Goal: Task Accomplishment & Management: Manage account settings

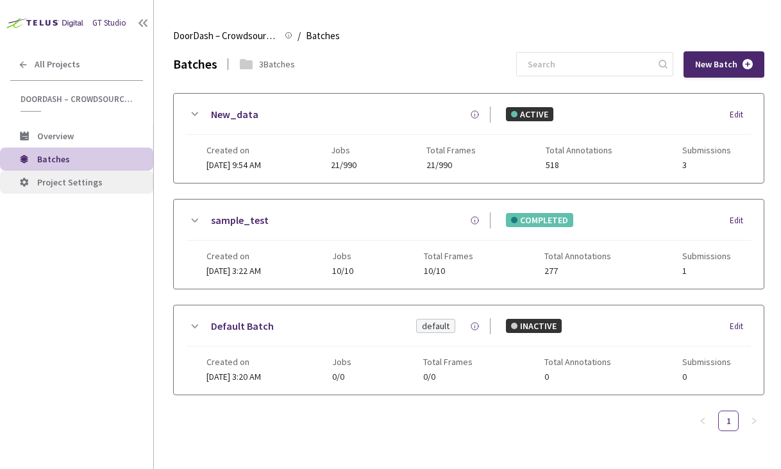
click at [85, 177] on span "Project Settings" at bounding box center [69, 182] width 65 height 12
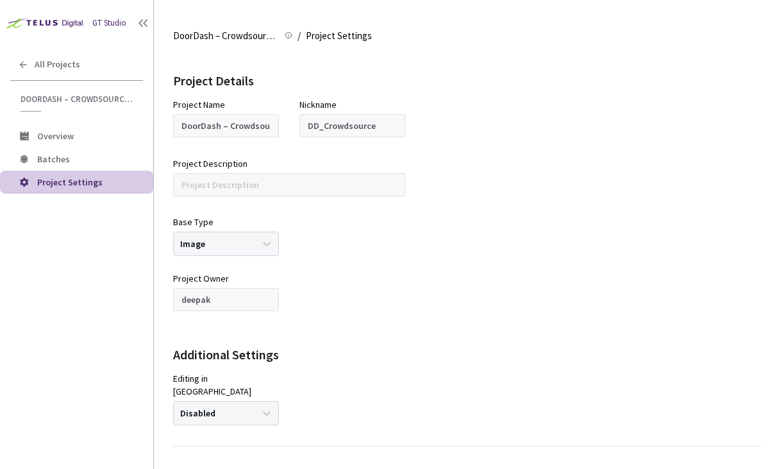
click at [158, 130] on main "DoorDash – Crowdsource Catalog Annotation DoorDash – Crowdsource Catalog Annota…" at bounding box center [467, 234] width 627 height 469
click at [89, 151] on li "Batches" at bounding box center [76, 159] width 153 height 23
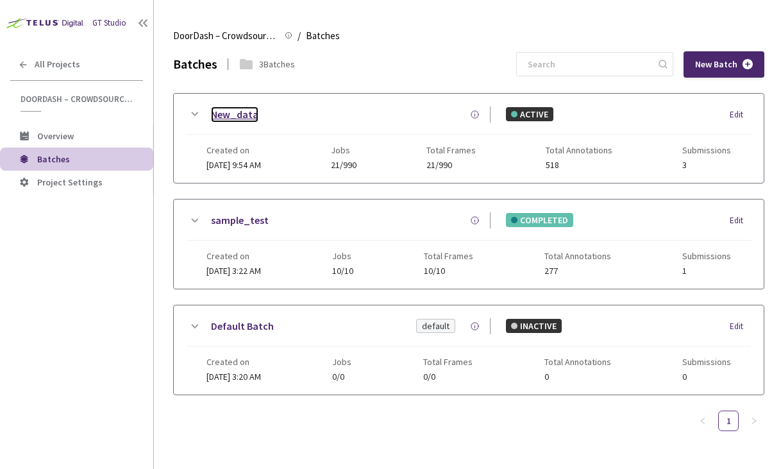
click at [221, 113] on link "New_data" at bounding box center [234, 114] width 47 height 16
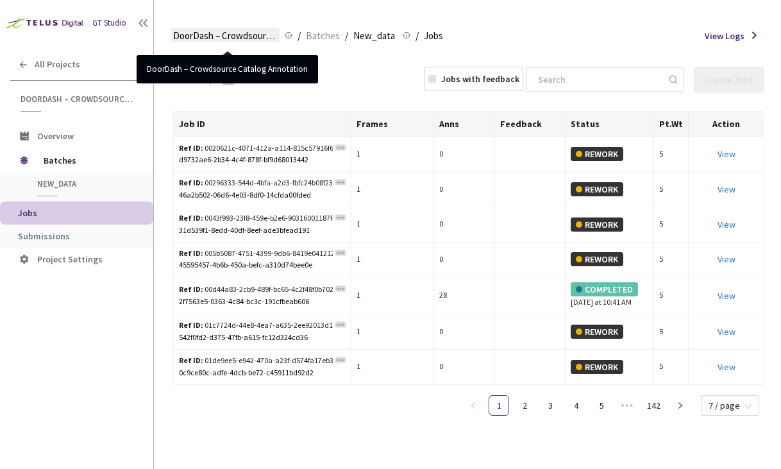
click at [234, 33] on span "DoorDash – Crowdsource Catalog Annotation" at bounding box center [225, 35] width 104 height 15
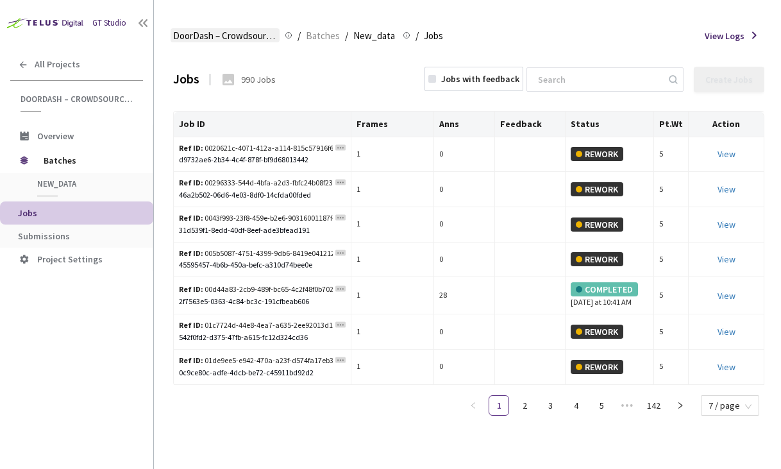
click at [266, 30] on span "DoorDash – Crowdsource Catalog Annotation" at bounding box center [225, 35] width 104 height 15
click at [229, 37] on span "DoorDash – Crowdsource Catalog Annotation" at bounding box center [225, 35] width 104 height 15
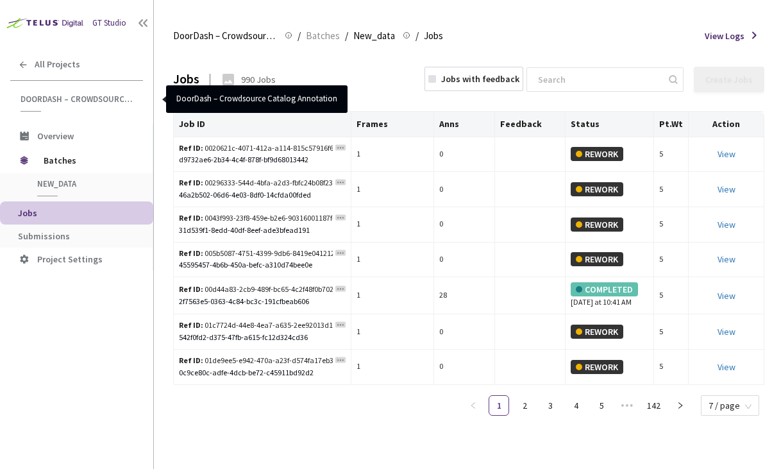
click at [79, 101] on span "DoorDash – Crowdsource Catalog Annotation" at bounding box center [78, 99] width 115 height 11
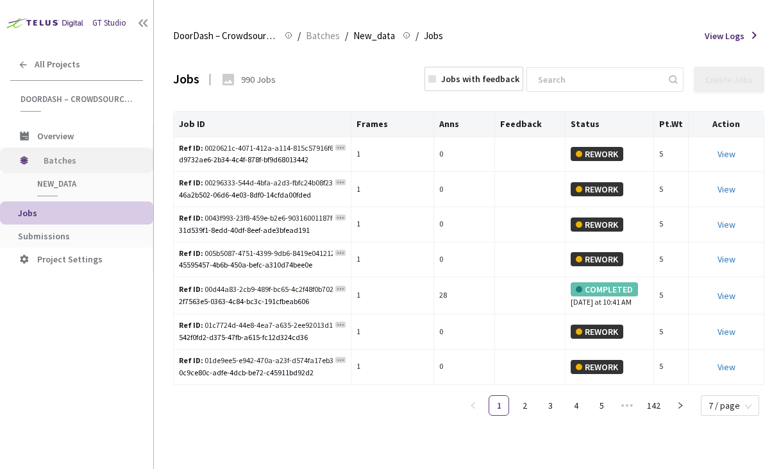
click at [68, 158] on span "Batches" at bounding box center [88, 161] width 88 height 26
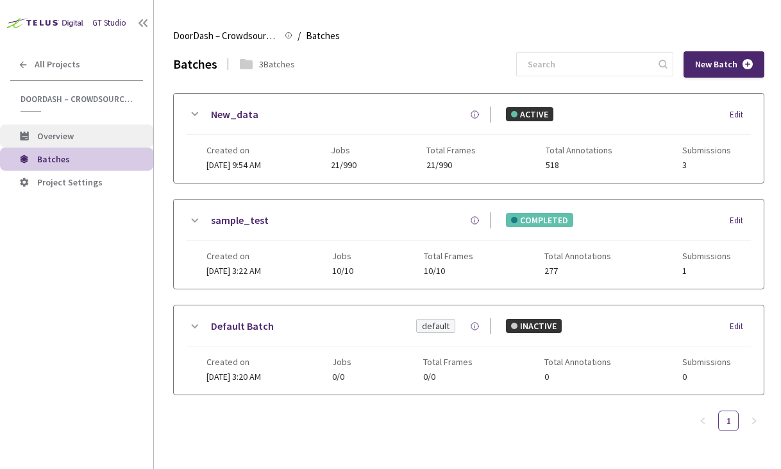
click at [72, 144] on li "Overview" at bounding box center [76, 135] width 153 height 23
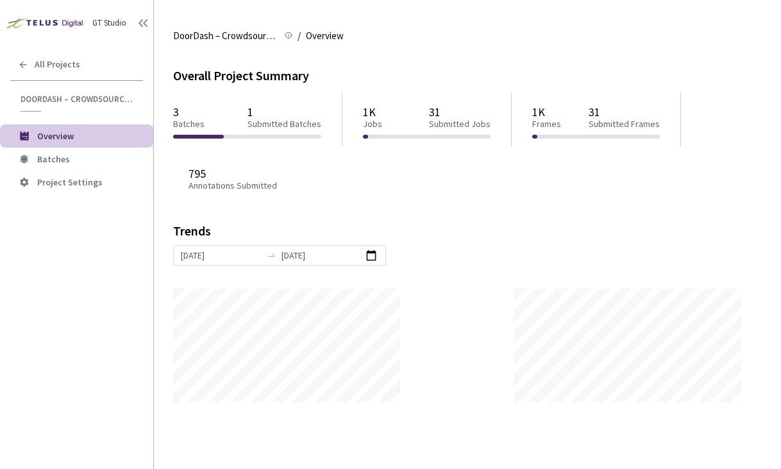
scroll to position [469, 781]
click at [144, 25] on icon at bounding box center [143, 23] width 13 height 13
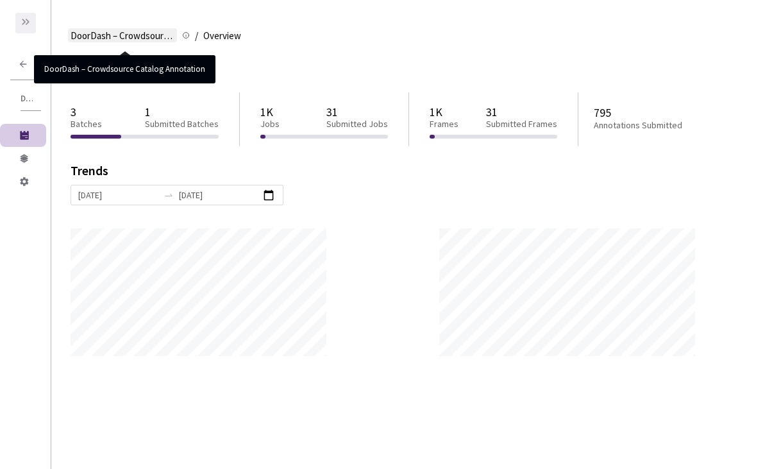
click at [131, 36] on span "DoorDash – Crowdsource Catalog Annotation" at bounding box center [123, 35] width 104 height 15
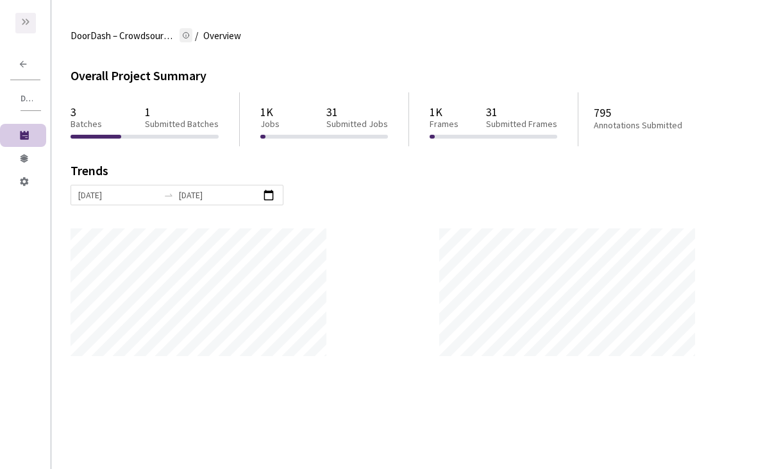
click at [186, 34] on icon at bounding box center [186, 35] width 8 height 8
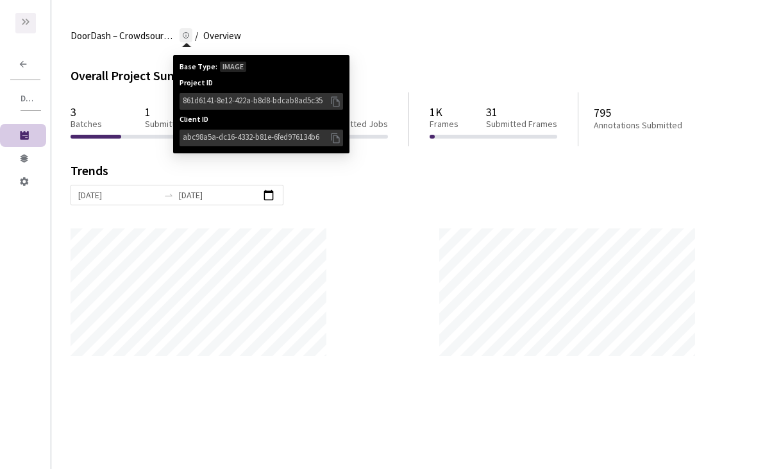
click at [236, 96] on div "861d6141-8e12-422a-b8d8-bdcab8ad5c35" at bounding box center [256, 100] width 146 height 13
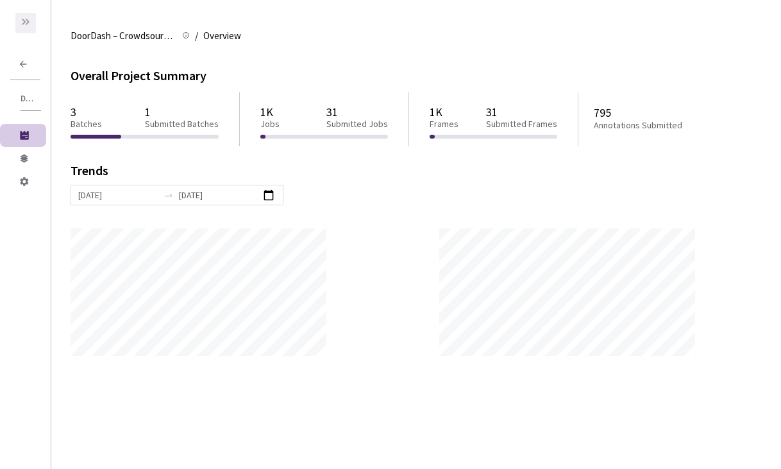
click at [97, 83] on div "Overall Project Summary" at bounding box center [417, 76] width 692 height 19
click at [25, 19] on icon at bounding box center [26, 22] width 10 height 10
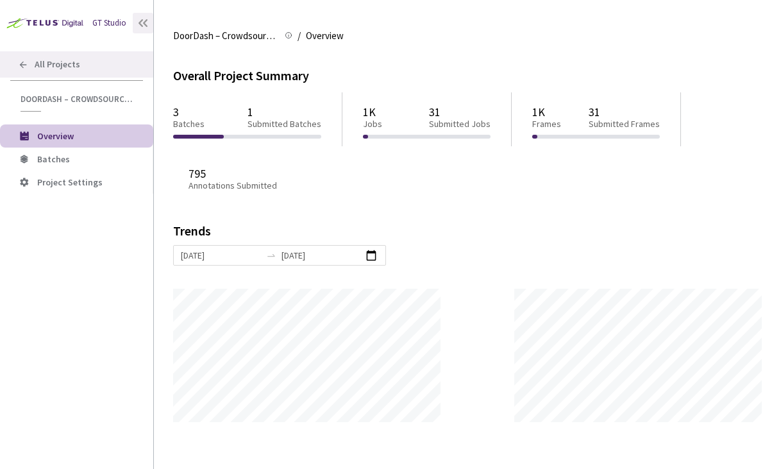
click at [53, 60] on span "All Projects" at bounding box center [58, 64] width 46 height 11
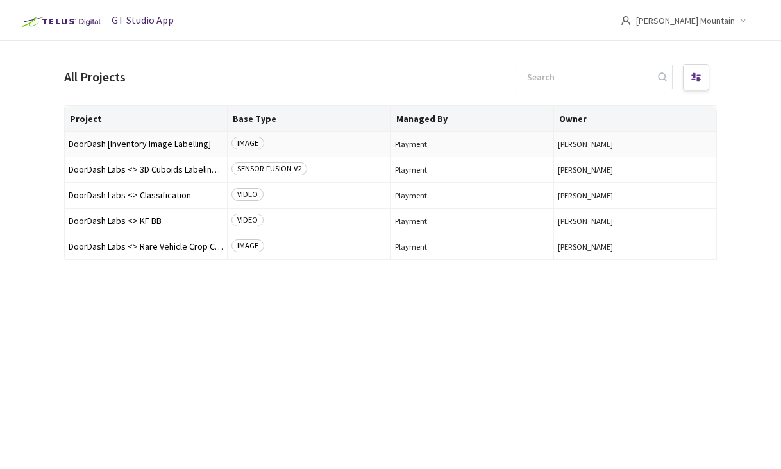
click at [176, 143] on span "DoorDash [Inventory Image Labelling]" at bounding box center [146, 144] width 155 height 10
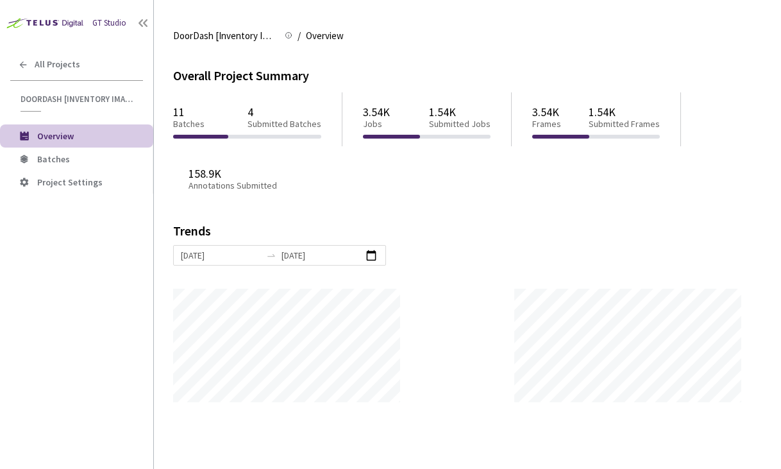
scroll to position [469, 781]
click at [76, 166] on li "Batches" at bounding box center [76, 159] width 153 height 23
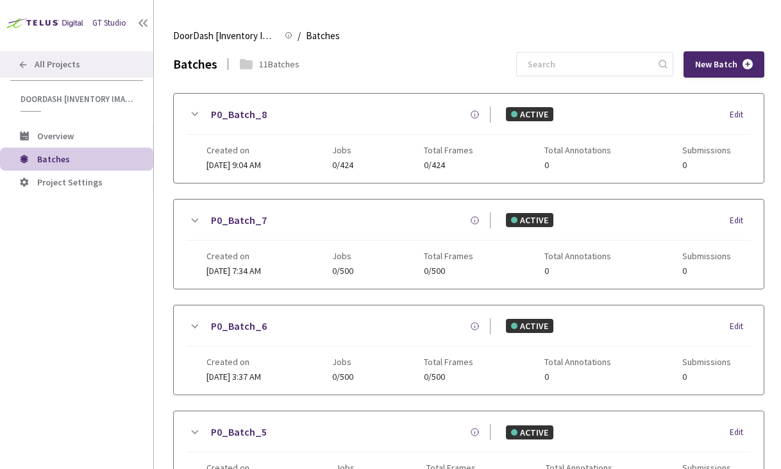
click at [45, 73] on div "All Projects" at bounding box center [76, 64] width 153 height 26
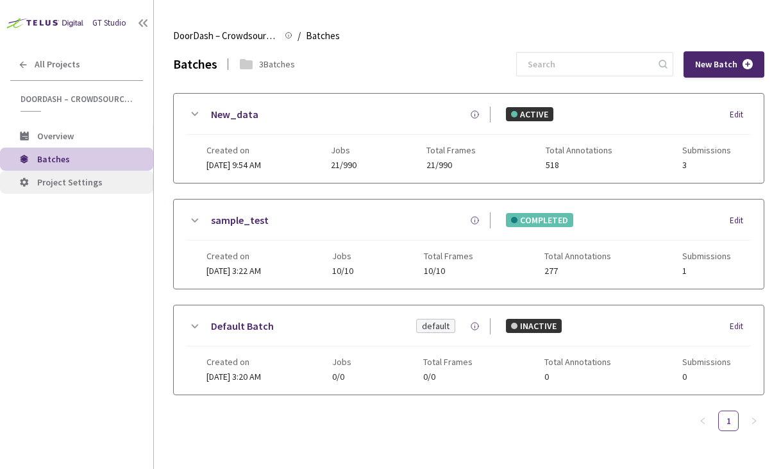
click at [42, 183] on span "Project Settings" at bounding box center [69, 182] width 65 height 12
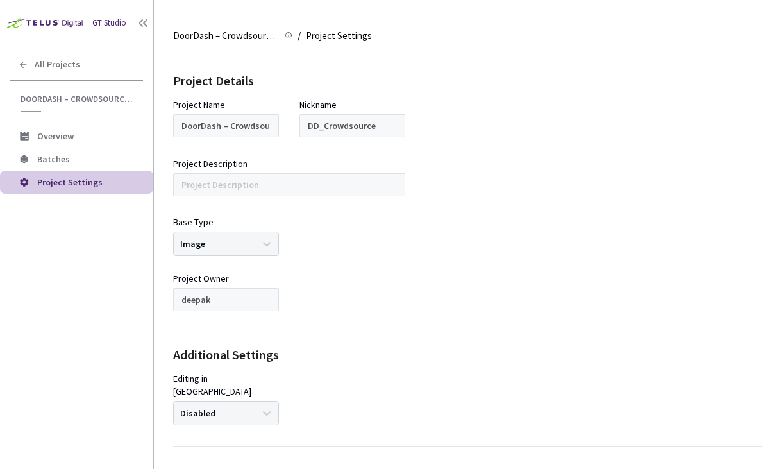
click at [253, 243] on div "Base Type Image" at bounding box center [226, 236] width 106 height 40
click at [276, 239] on div "Base Type Image" at bounding box center [226, 236] width 106 height 40
click at [105, 164] on span "Batches" at bounding box center [90, 159] width 106 height 11
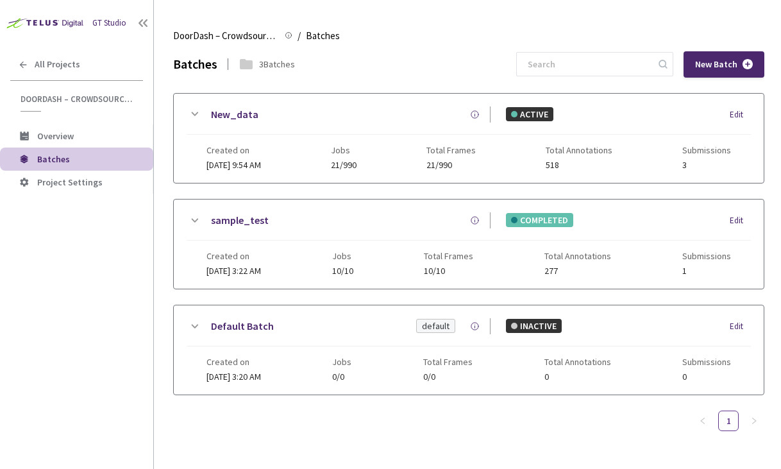
click at [357, 154] on span "Jobs" at bounding box center [344, 150] width 26 height 10
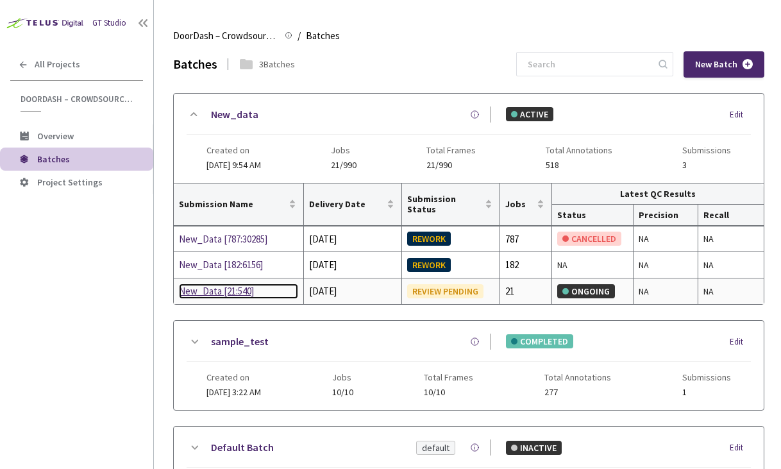
click at [241, 291] on div "New_Data [21:540]" at bounding box center [238, 291] width 119 height 15
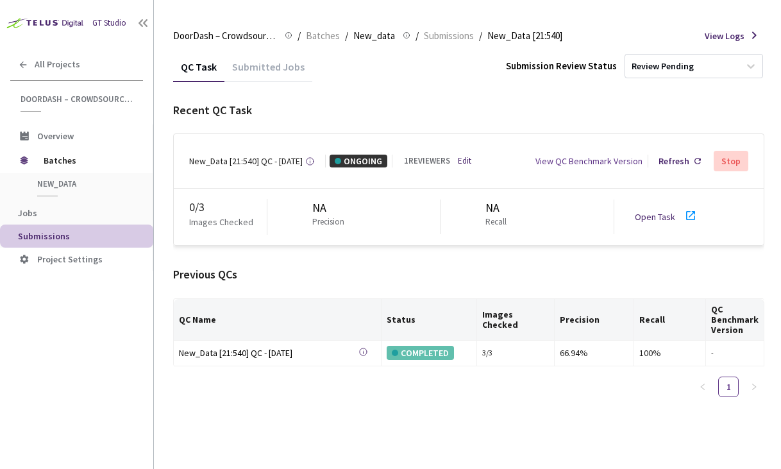
click at [458, 157] on link "Edit" at bounding box center [464, 161] width 13 height 12
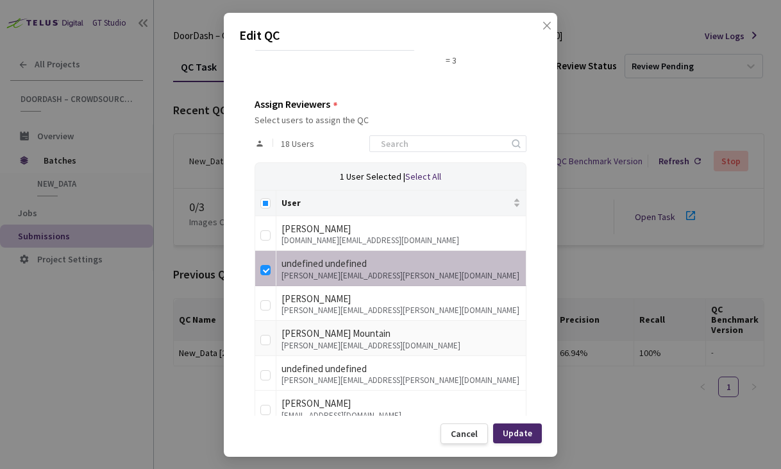
scroll to position [162, 0]
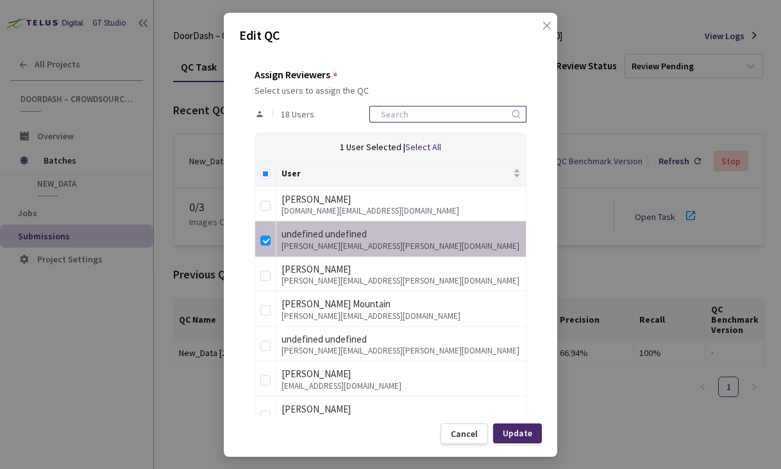
click at [427, 114] on input at bounding box center [441, 113] width 137 height 15
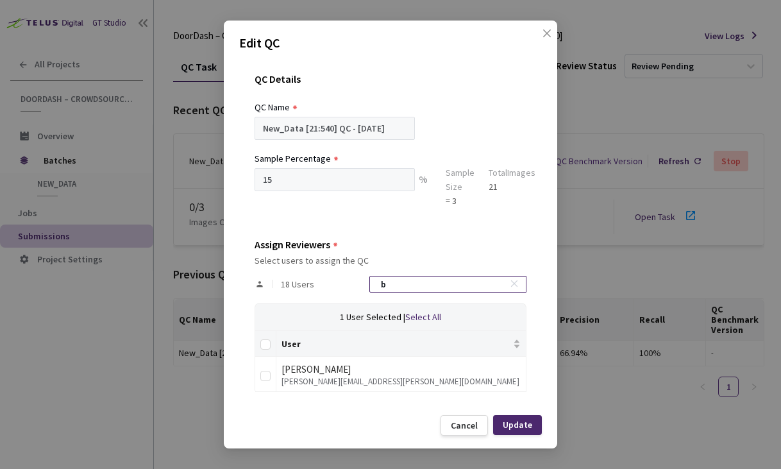
scroll to position [0, 0]
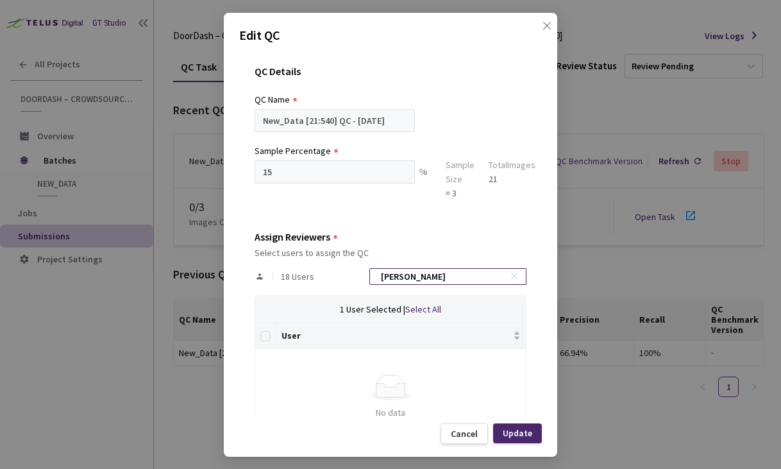
type input "brandon"
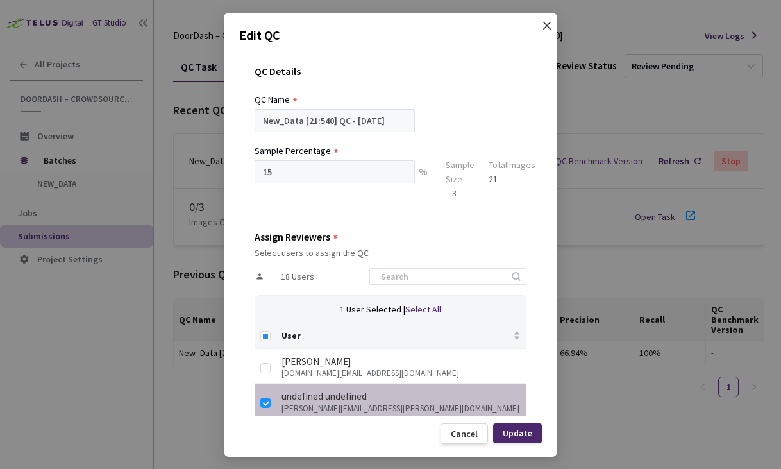
click at [544, 25] on icon "close" at bounding box center [547, 26] width 10 height 10
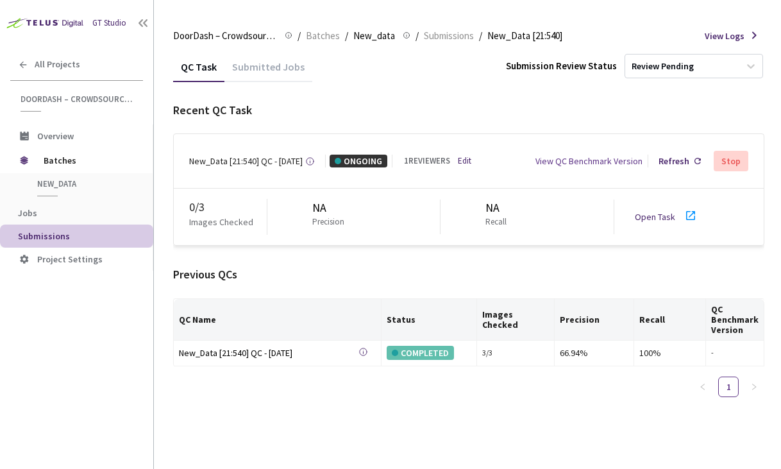
click at [460, 155] on link "Edit" at bounding box center [464, 161] width 13 height 12
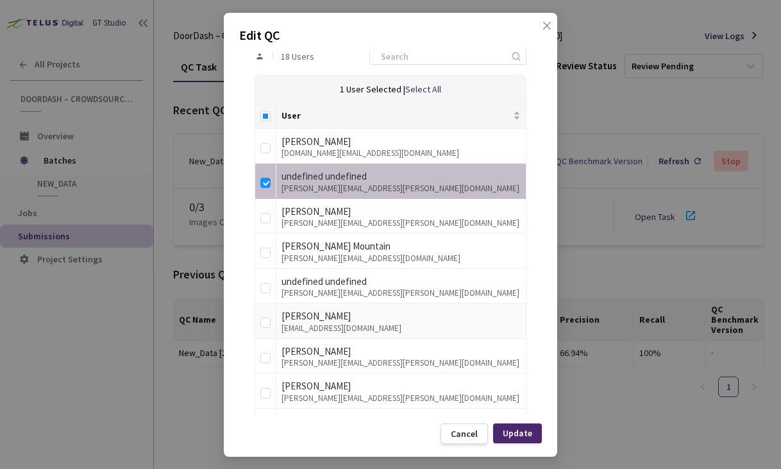
scroll to position [171, 0]
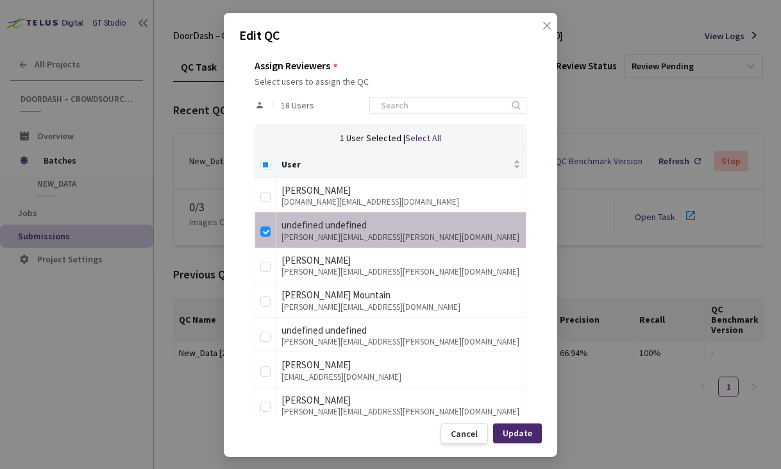
click at [674, 193] on div "Edit QC QC Details QC Name New_Data [21:540] QC - 23 Sep, 2025 Sample Percentag…" at bounding box center [390, 234] width 781 height 469
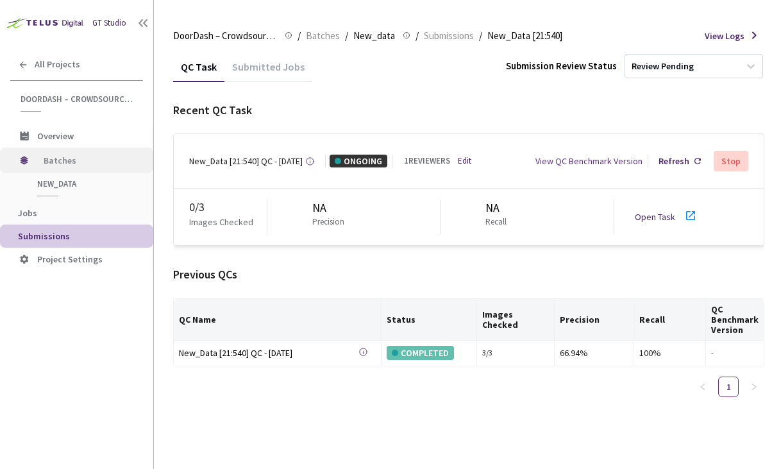
click at [81, 162] on span "Batches" at bounding box center [88, 161] width 88 height 26
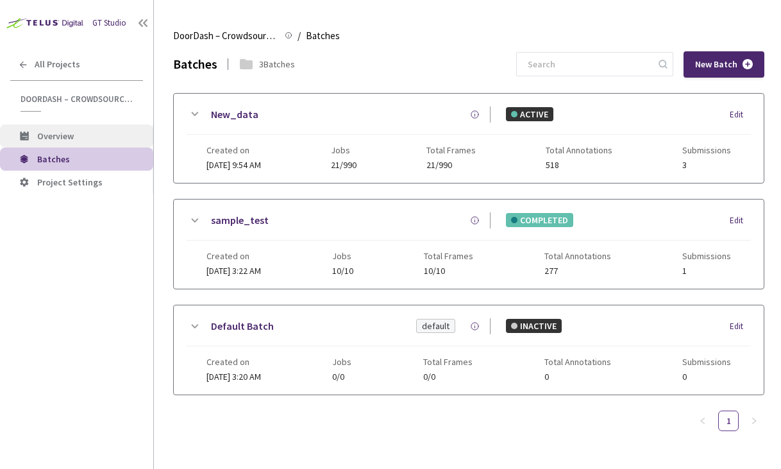
click at [67, 134] on span "Overview" at bounding box center [55, 136] width 37 height 12
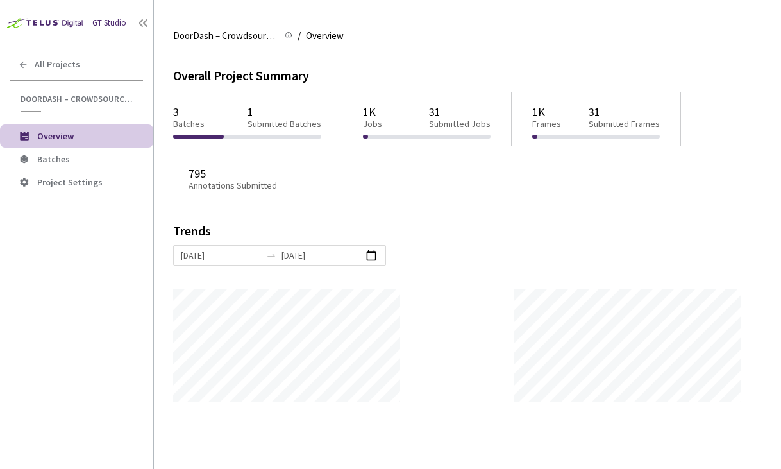
scroll to position [469, 781]
click at [95, 161] on span "Batches" at bounding box center [90, 159] width 106 height 11
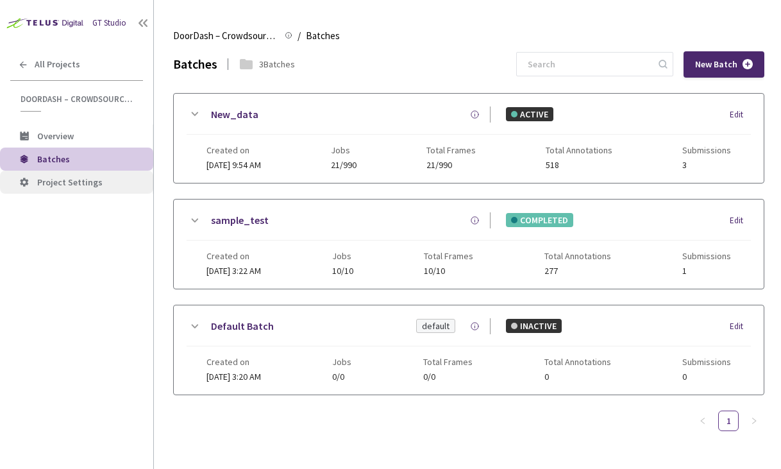
click at [103, 184] on span "Project Settings" at bounding box center [90, 182] width 106 height 11
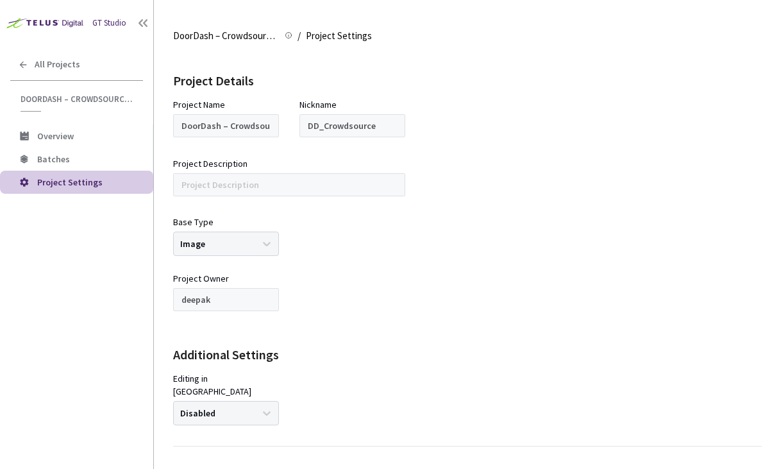
scroll to position [234, 0]
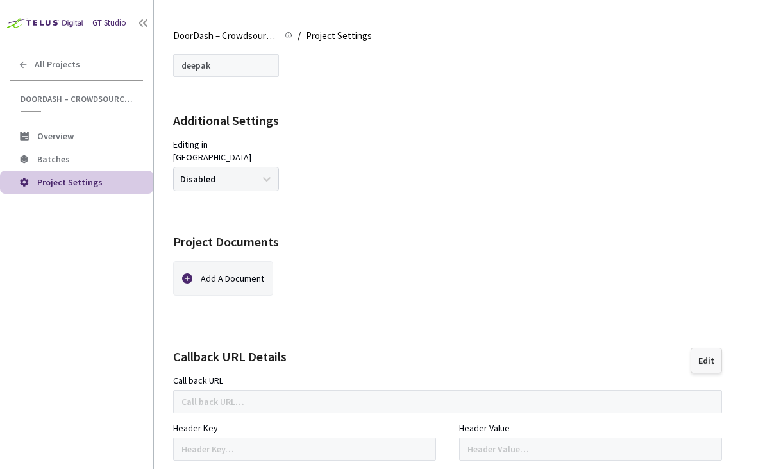
click at [701, 355] on div "Edit" at bounding box center [707, 360] width 16 height 10
click at [286, 421] on div "Header Key" at bounding box center [304, 428] width 263 height 14
click at [338, 438] on input at bounding box center [304, 449] width 263 height 23
click at [385, 352] on div "Callback URL Details Cancel Save" at bounding box center [447, 361] width 549 height 26
click at [638, 348] on div "Cancel" at bounding box center [651, 361] width 42 height 26
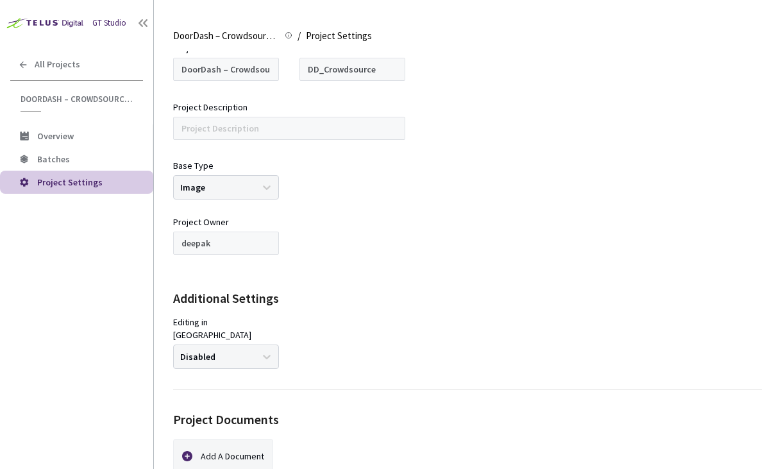
scroll to position [16, 0]
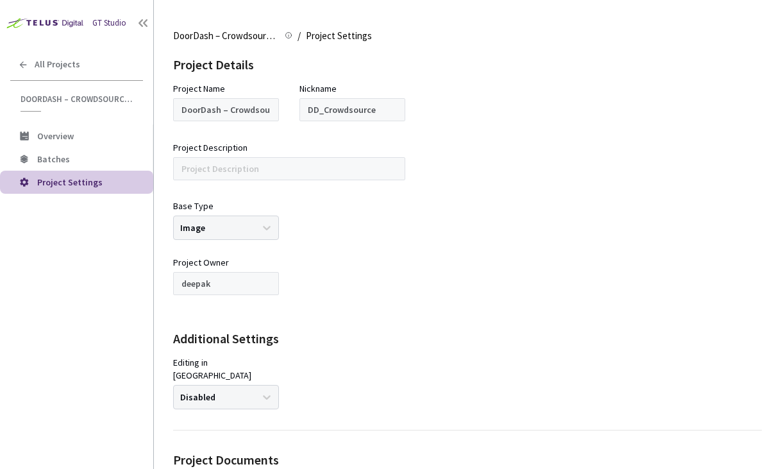
click at [244, 250] on div "Project Details Project Name DoorDash – Crowdsource Catalog Annotation Nickname…" at bounding box center [467, 232] width 589 height 395
click at [251, 219] on div "Base Type Image" at bounding box center [226, 220] width 106 height 40
click at [76, 164] on span "Batches" at bounding box center [90, 159] width 106 height 11
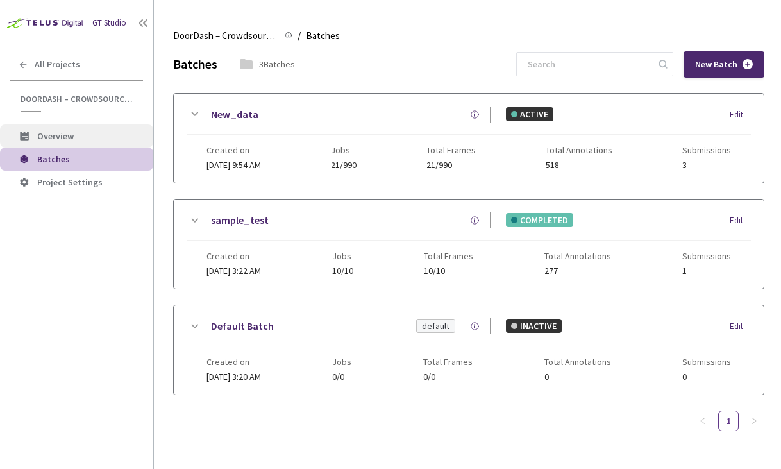
click at [105, 134] on span "Overview" at bounding box center [90, 136] width 106 height 11
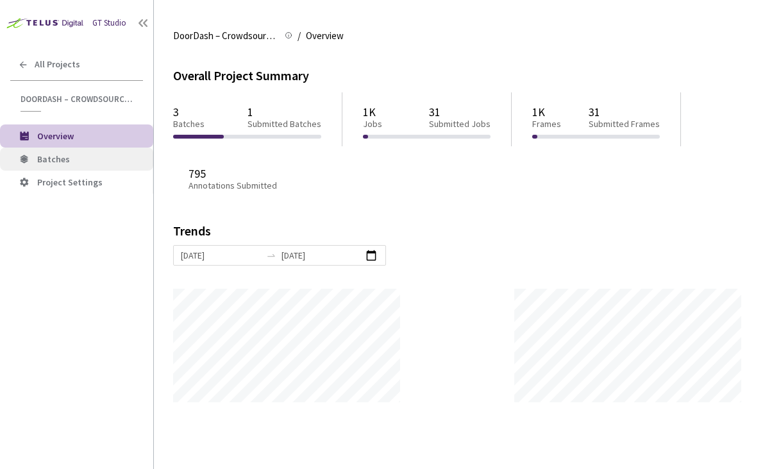
scroll to position [469, 781]
click at [64, 155] on span "Batches" at bounding box center [53, 159] width 33 height 12
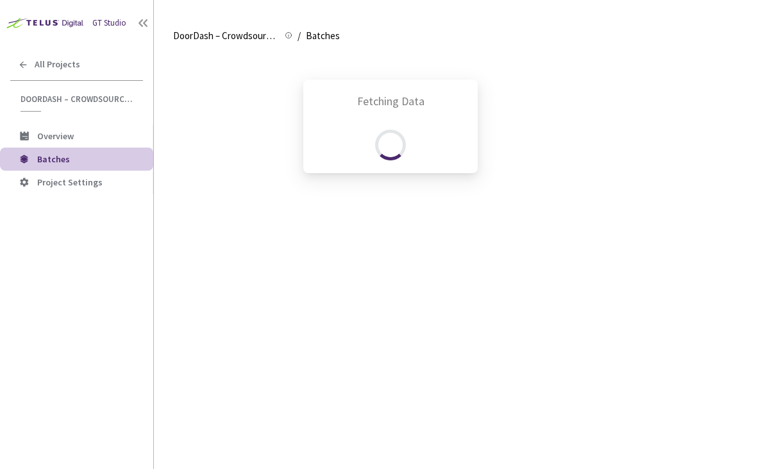
click at [72, 179] on div "Fetching Data" at bounding box center [390, 234] width 781 height 469
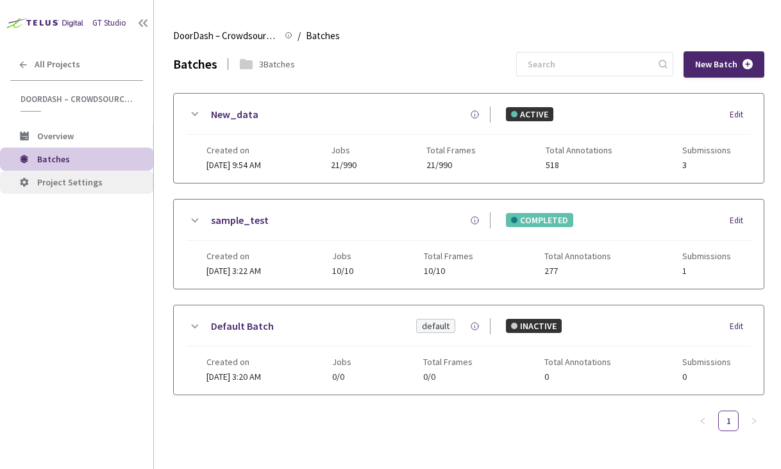
click at [87, 179] on span "Project Settings" at bounding box center [69, 182] width 65 height 12
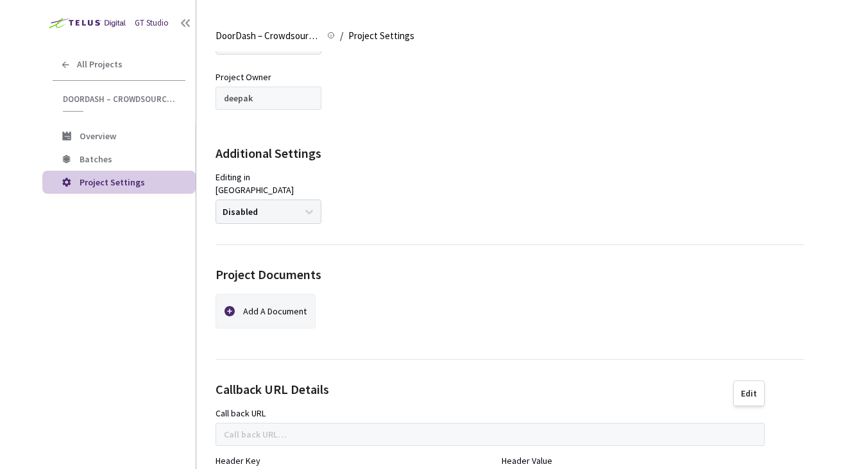
scroll to position [234, 0]
